Goal: Complete application form: Complete application form

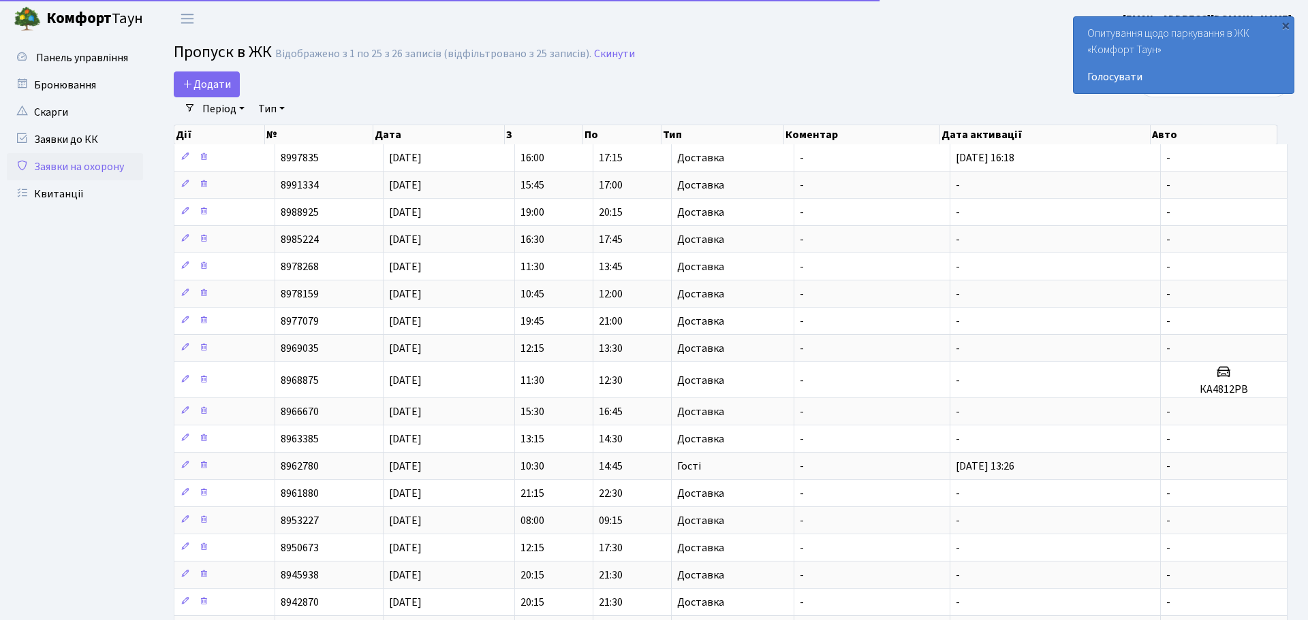
select select "25"
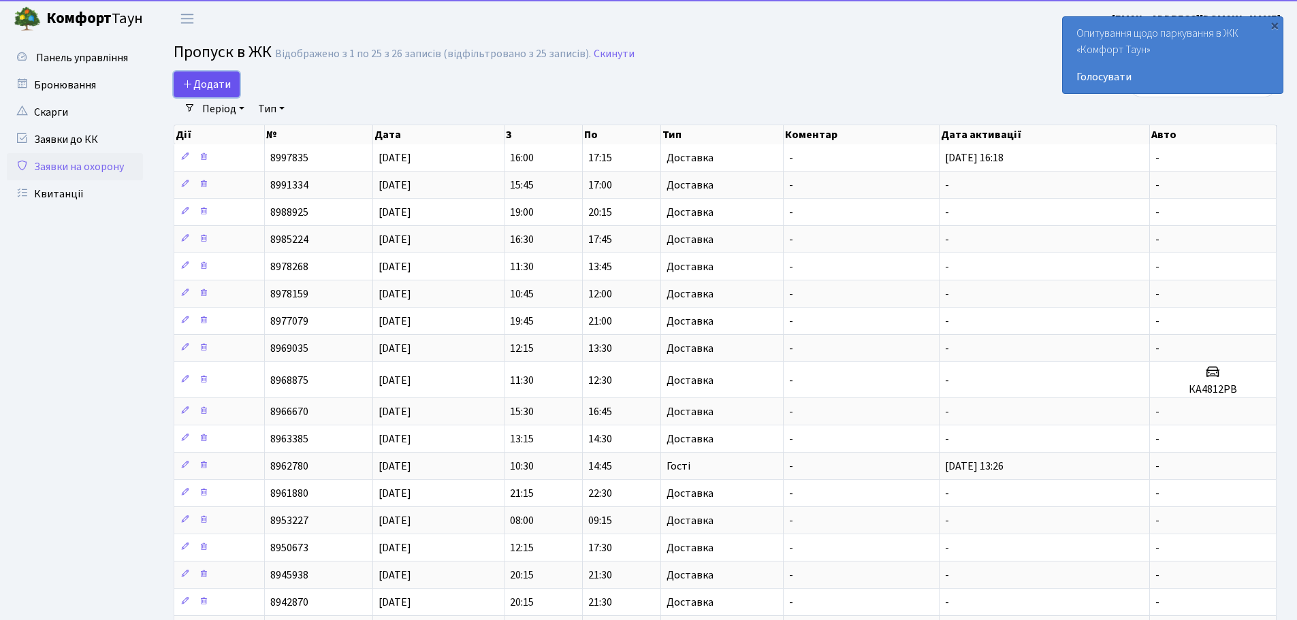
click at [223, 82] on span "Додати" at bounding box center [207, 84] width 48 height 15
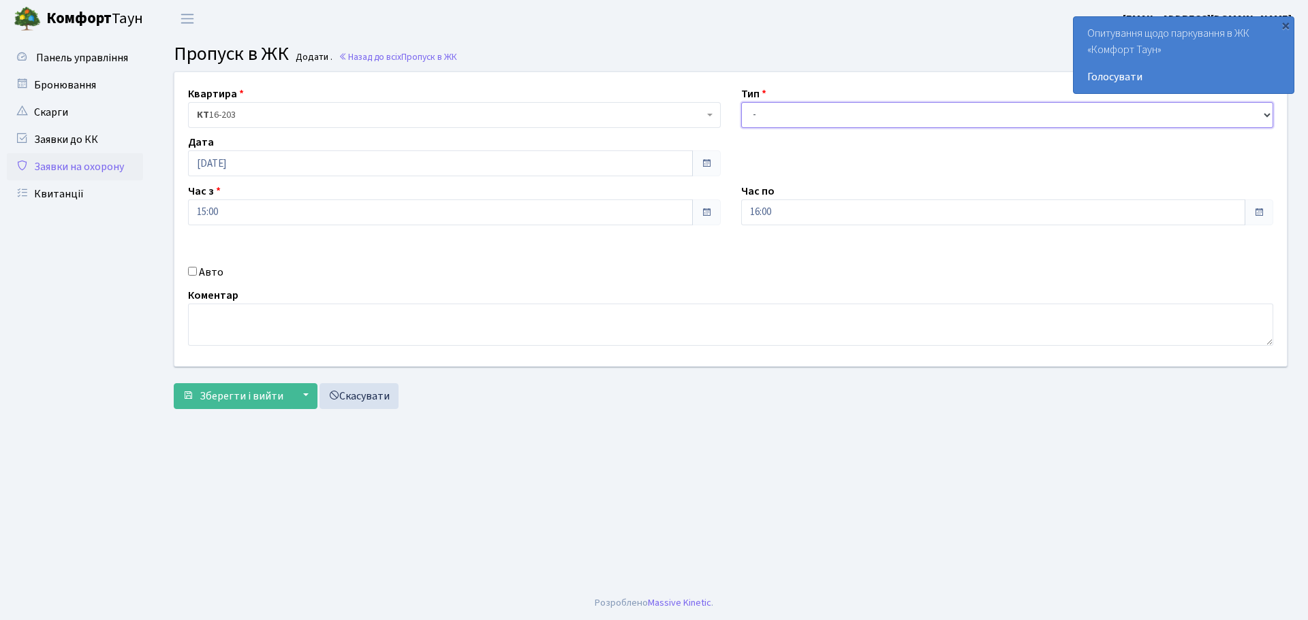
drag, startPoint x: 771, startPoint y: 117, endPoint x: 766, endPoint y: 127, distance: 11.3
click at [771, 117] on select "- Доставка Таксі Гості Сервіс" at bounding box center [1007, 115] width 533 height 26
select select "1"
click at [741, 102] on select "- Доставка Таксі Гості Сервіс" at bounding box center [1007, 115] width 533 height 26
click at [231, 385] on button "Зберегти і вийти" at bounding box center [233, 396] width 119 height 26
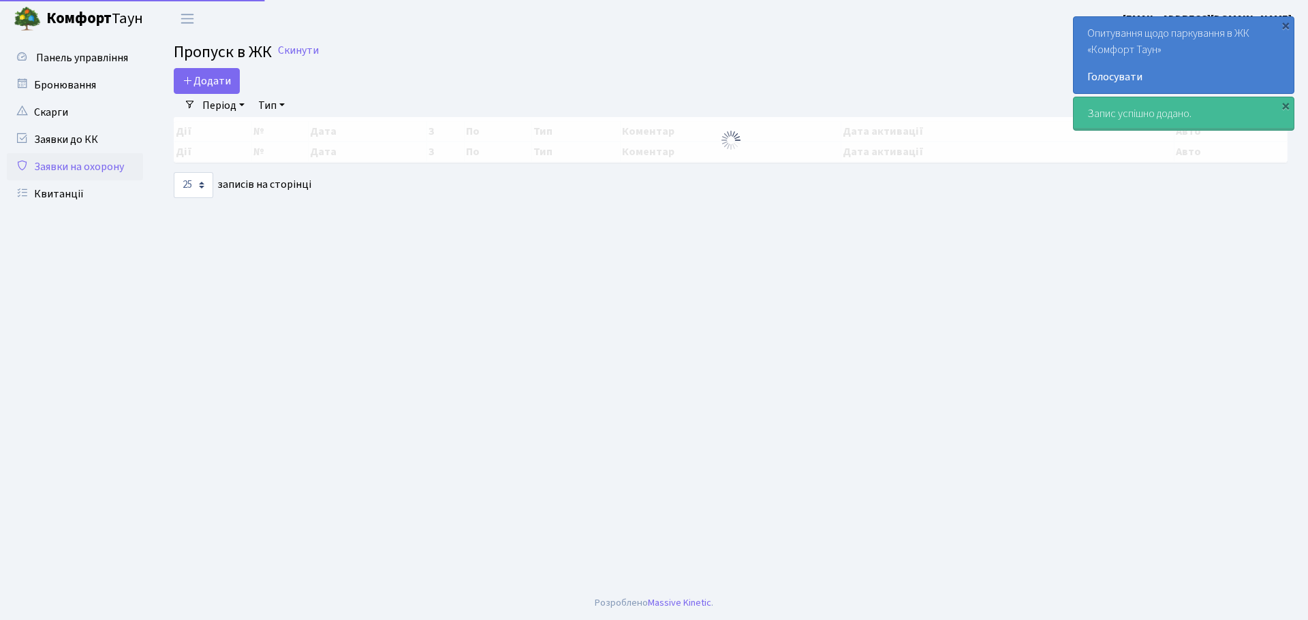
select select "25"
